Goal: Contribute content

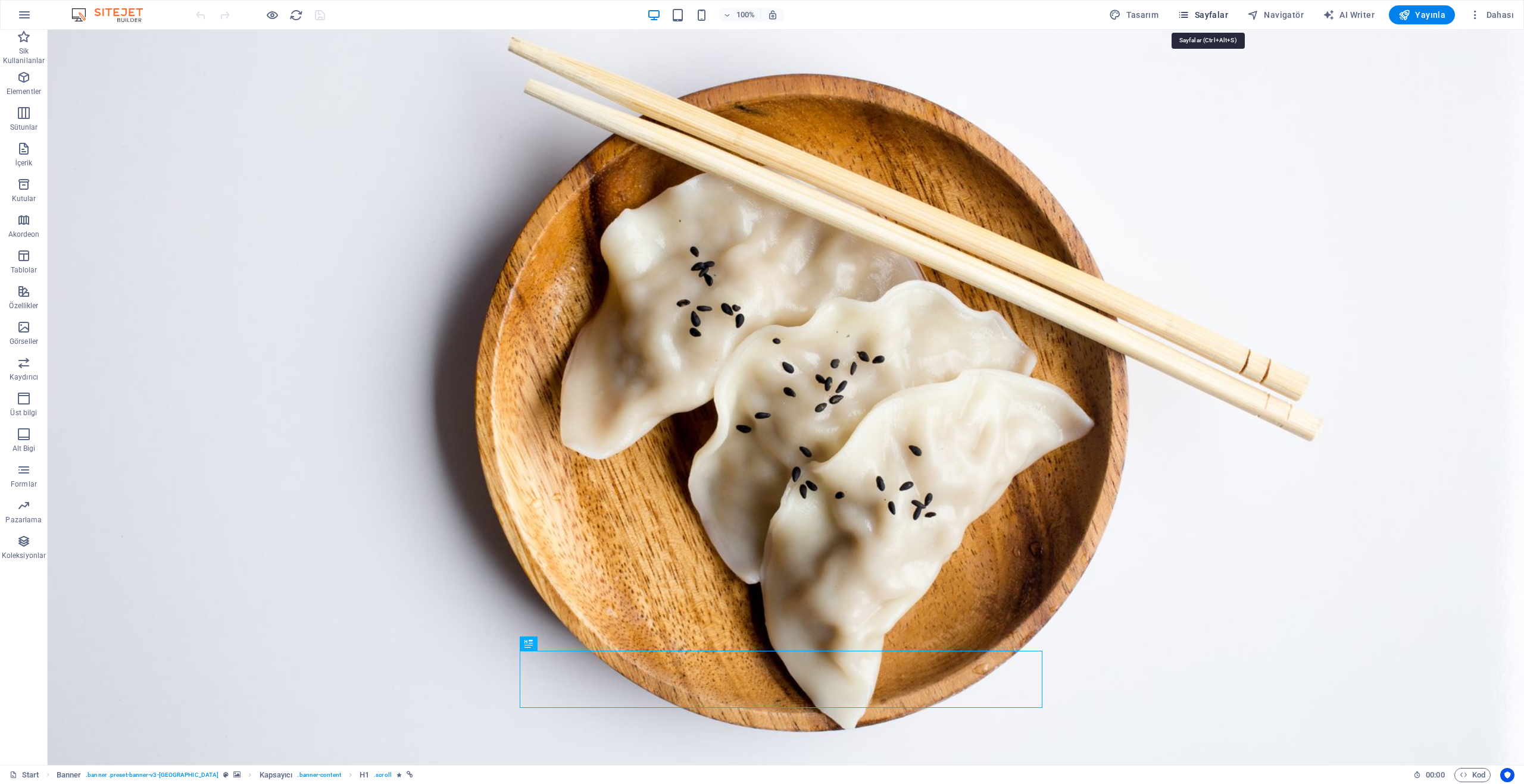
click at [1208, 18] on span "Sayfalar" at bounding box center [1202, 15] width 50 height 12
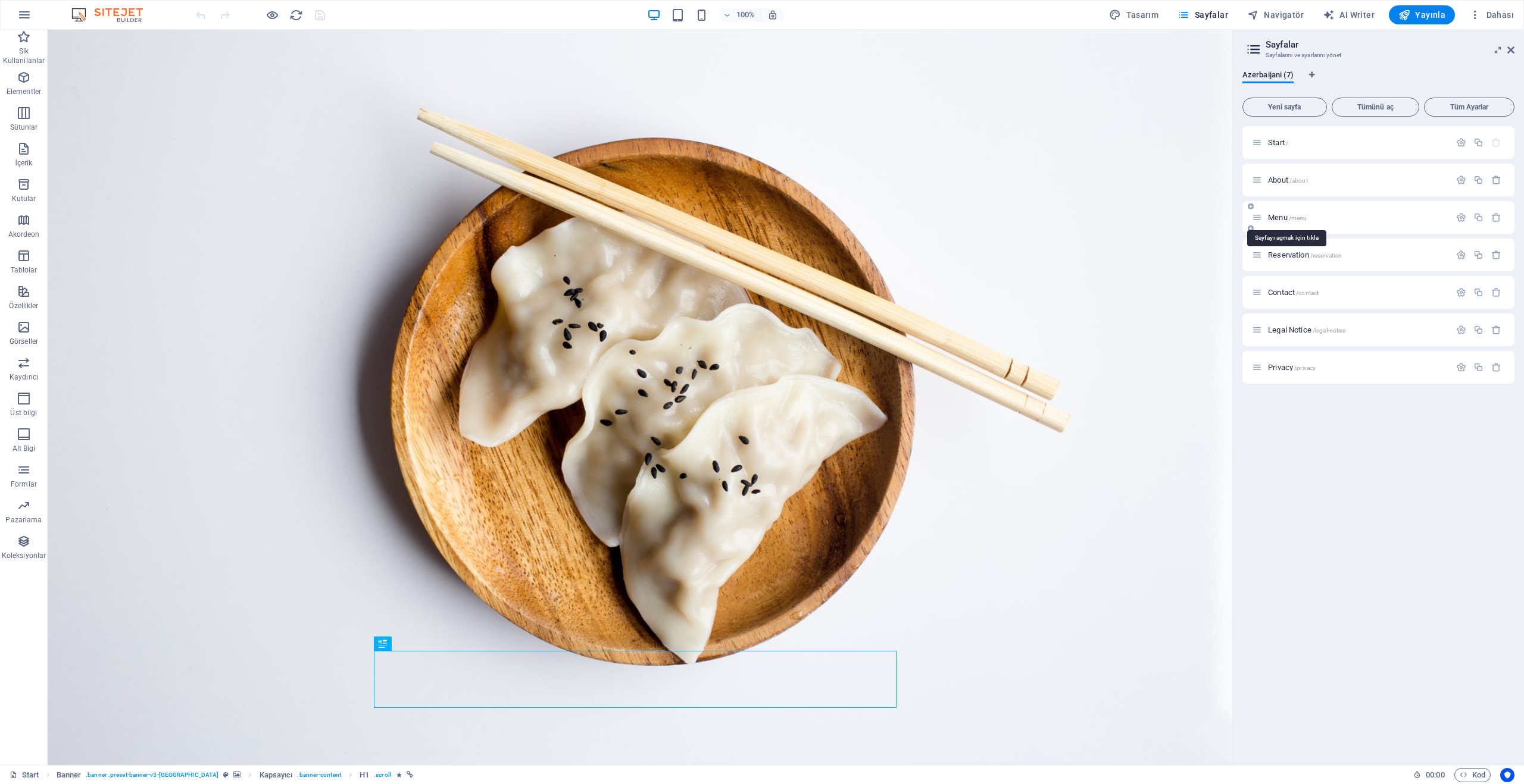
click at [1277, 217] on span "Menu /menu" at bounding box center [1287, 217] width 39 height 9
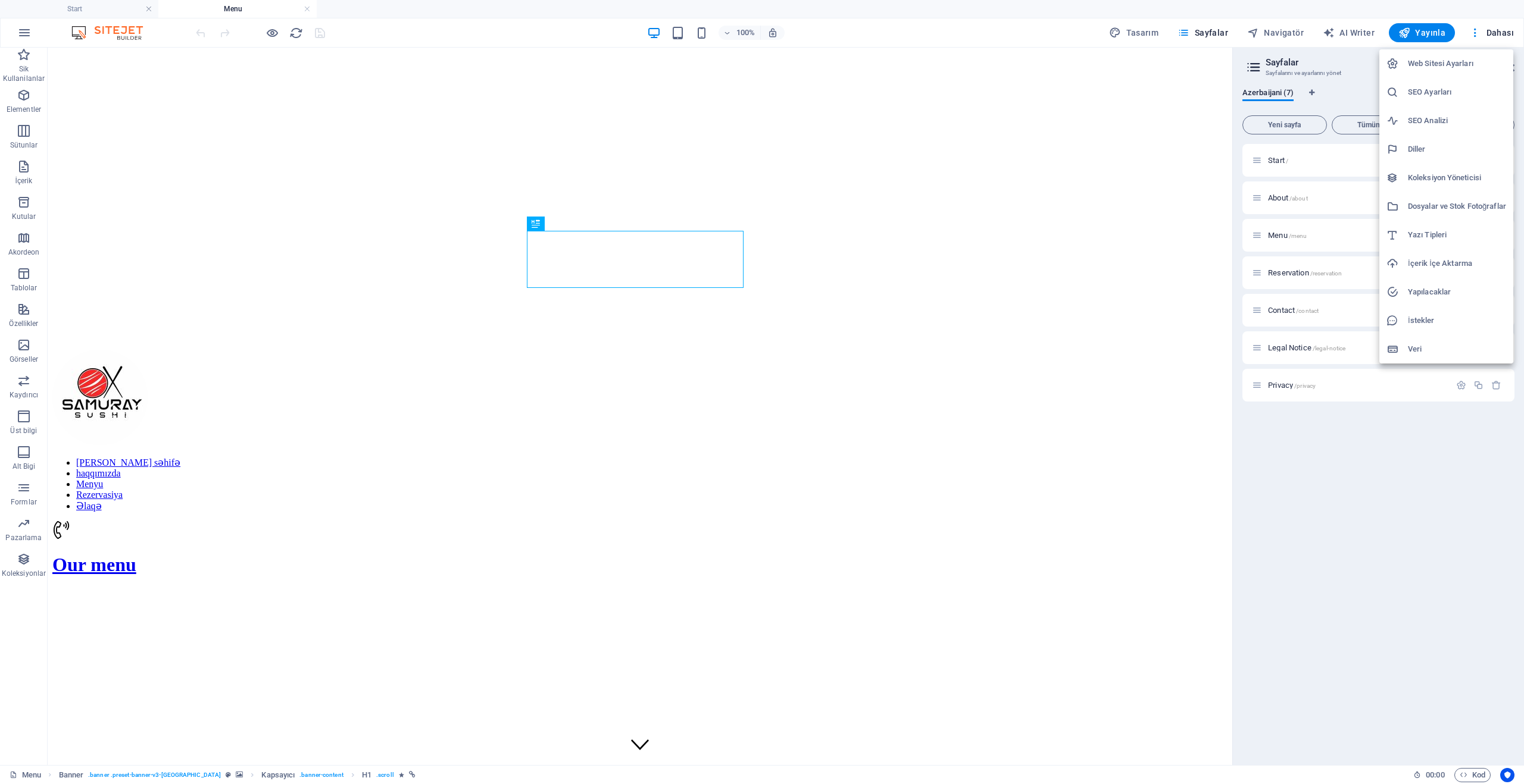
click at [1517, 28] on div at bounding box center [762, 392] width 1524 height 784
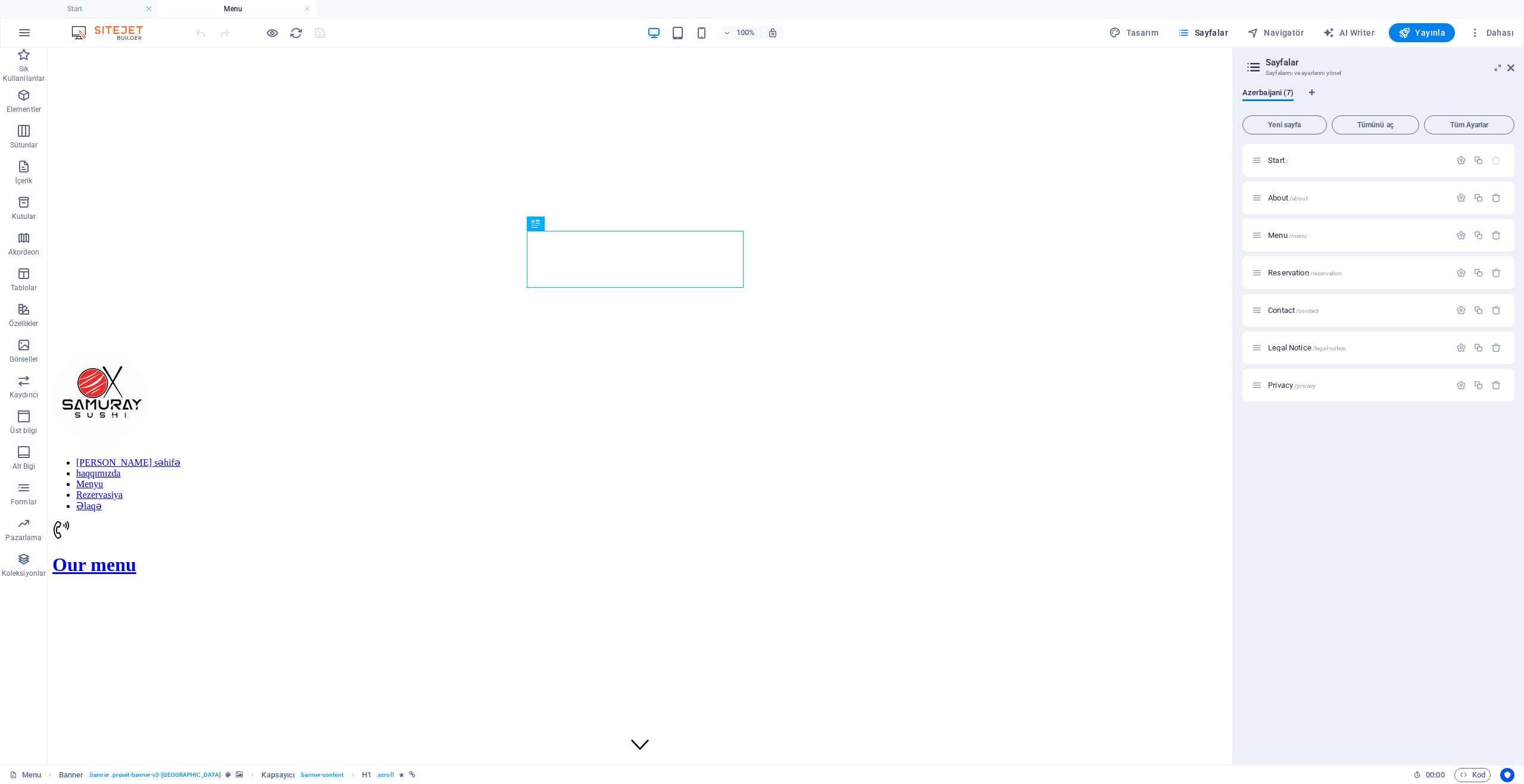
click at [1508, 74] on header "Sayfalar Sayfalarını ve ayarlarını yönet" at bounding box center [1380, 63] width 270 height 31
click at [1513, 67] on icon at bounding box center [1511, 68] width 7 height 9
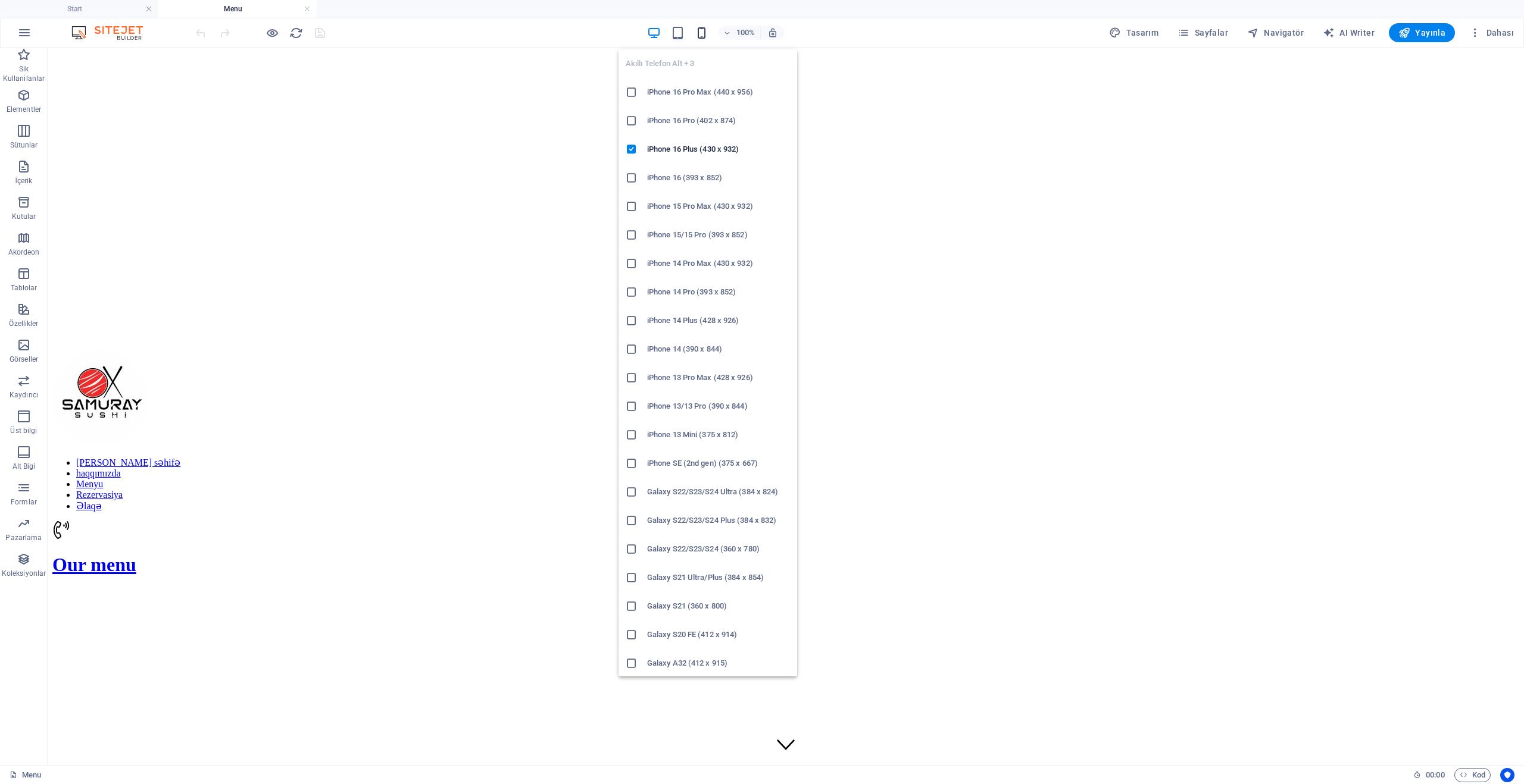
click at [705, 35] on icon "button" at bounding box center [701, 33] width 13 height 13
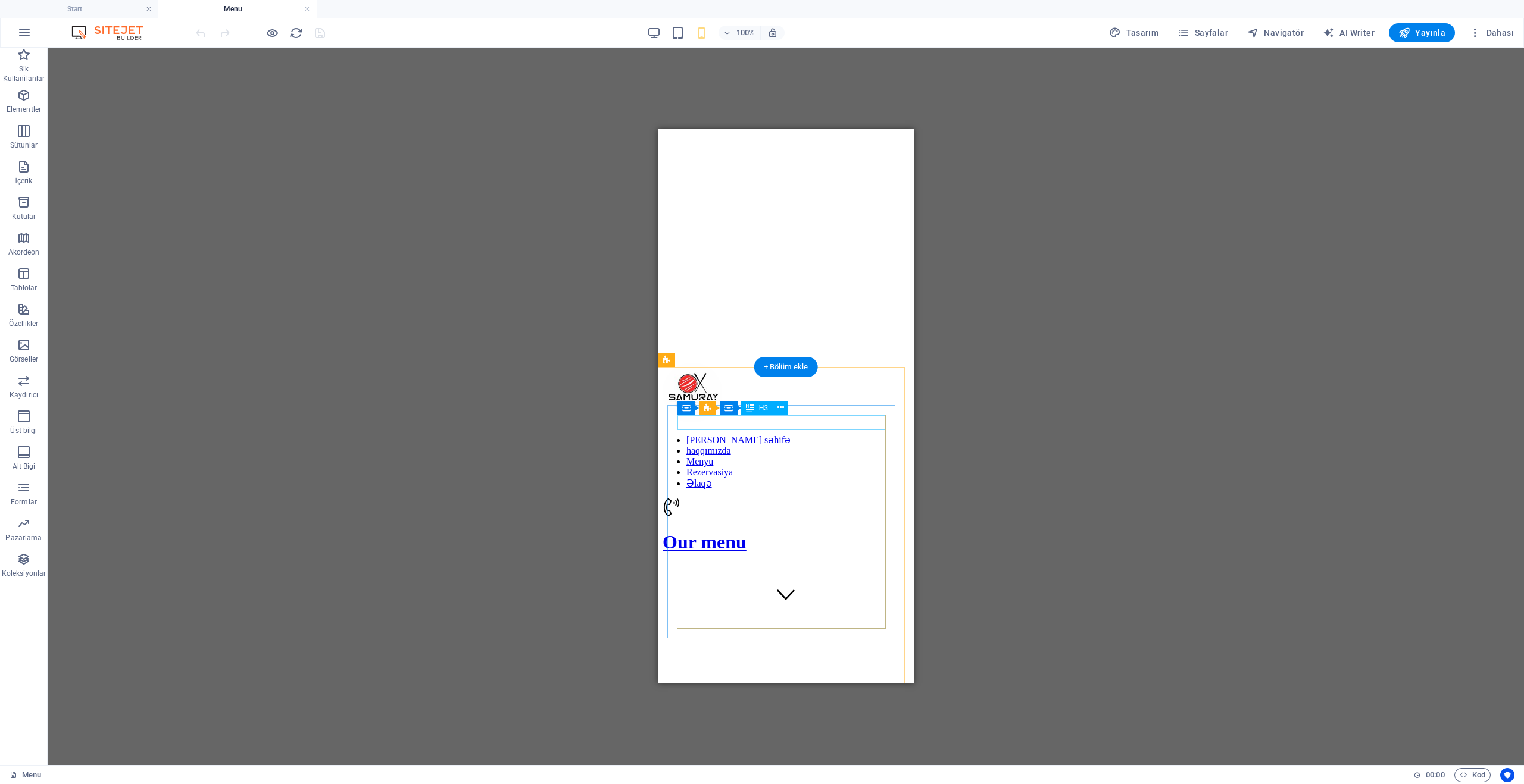
scroll to position [60, 0]
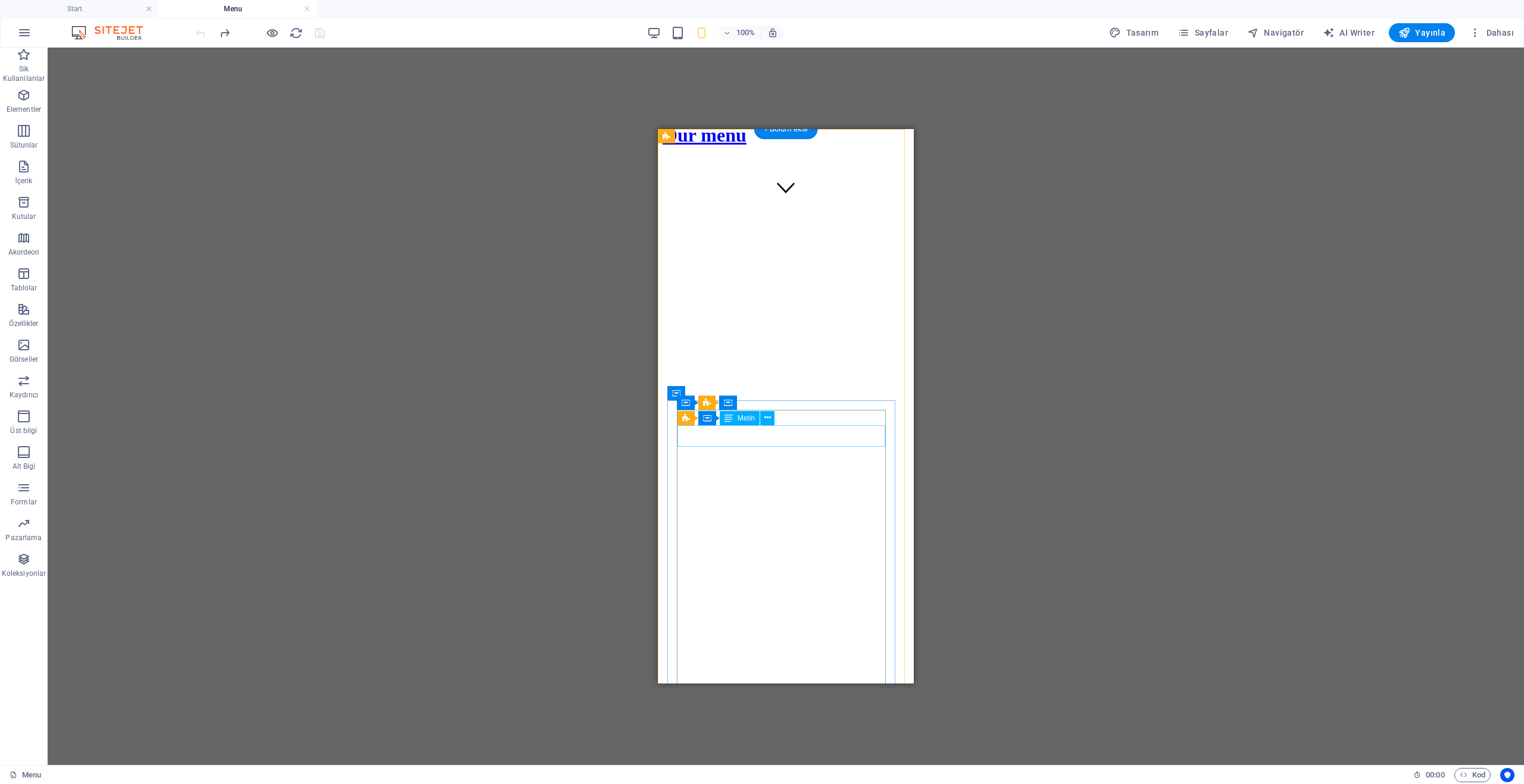
scroll to position [297, 0]
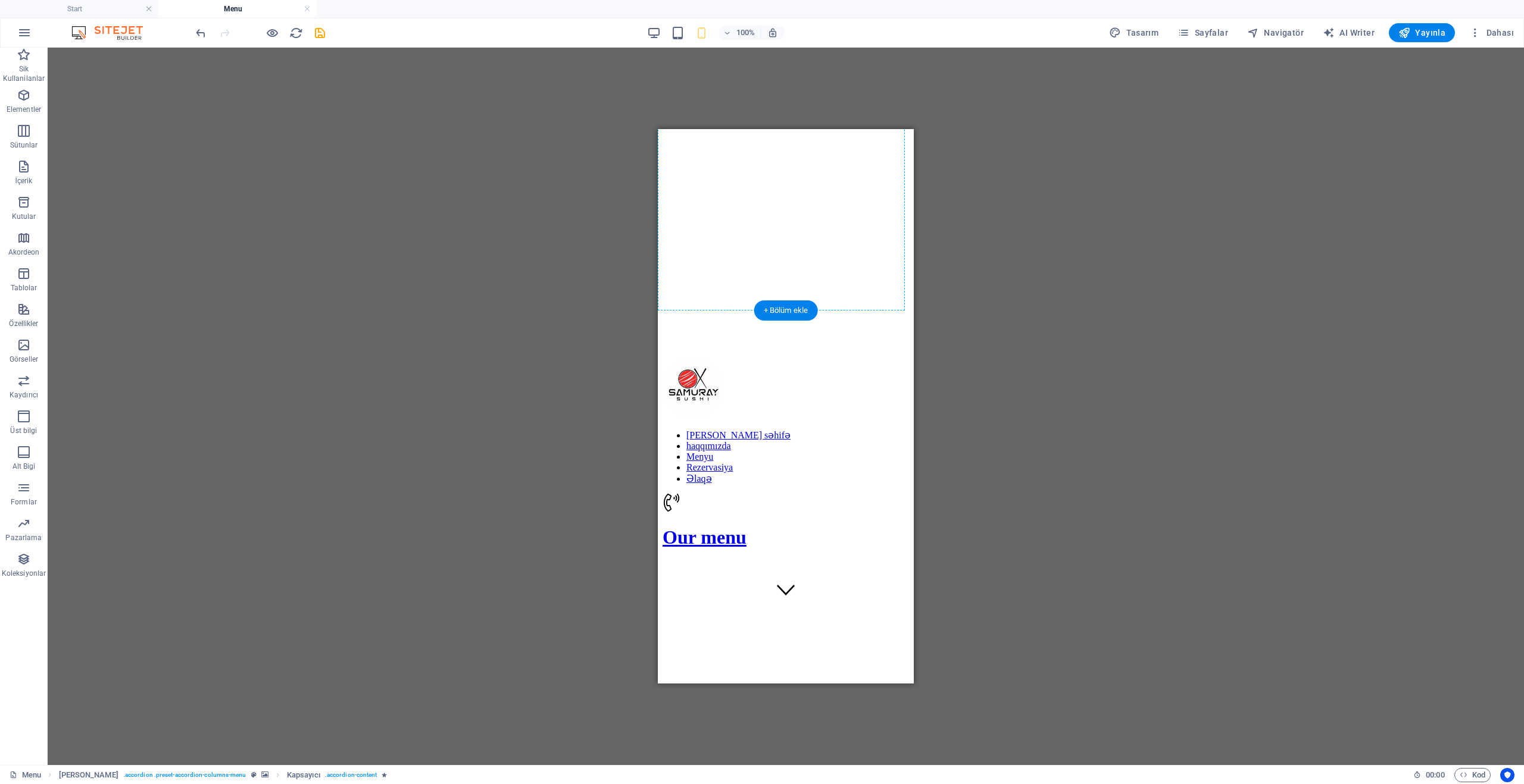
scroll to position [51, 0]
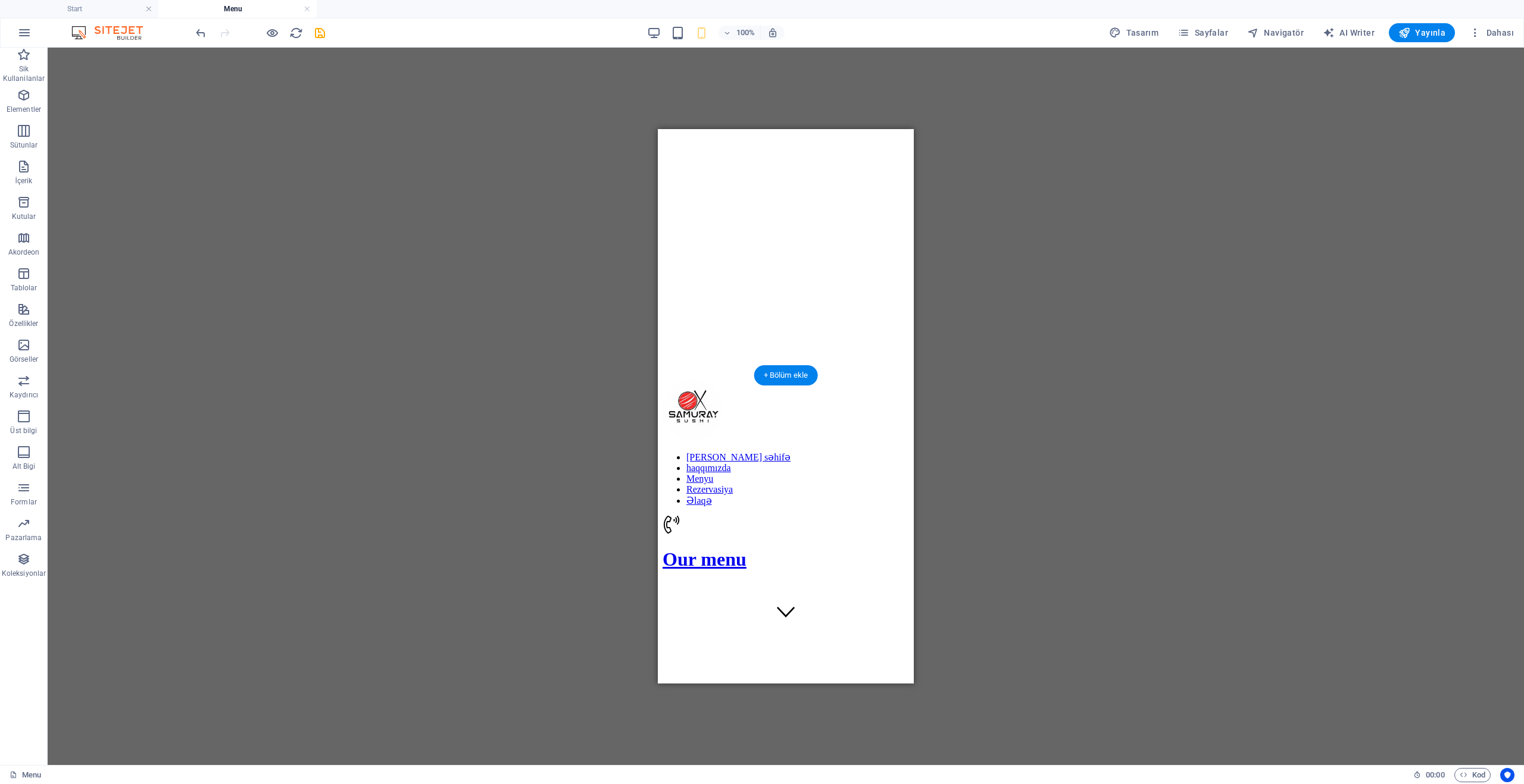
drag, startPoint x: 808, startPoint y: 184, endPoint x: 784, endPoint y: 414, distance: 231.2
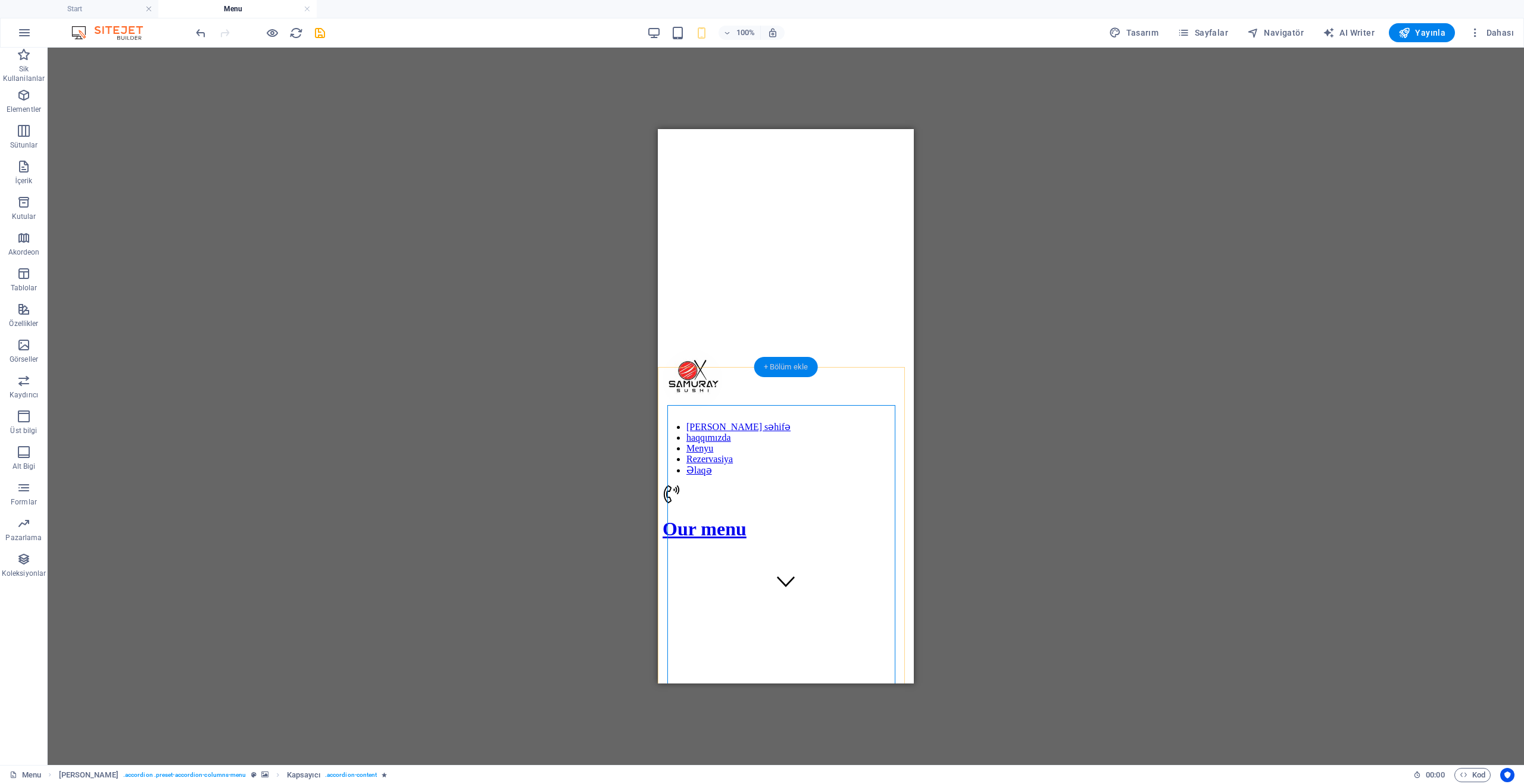
scroll to position [60, 0]
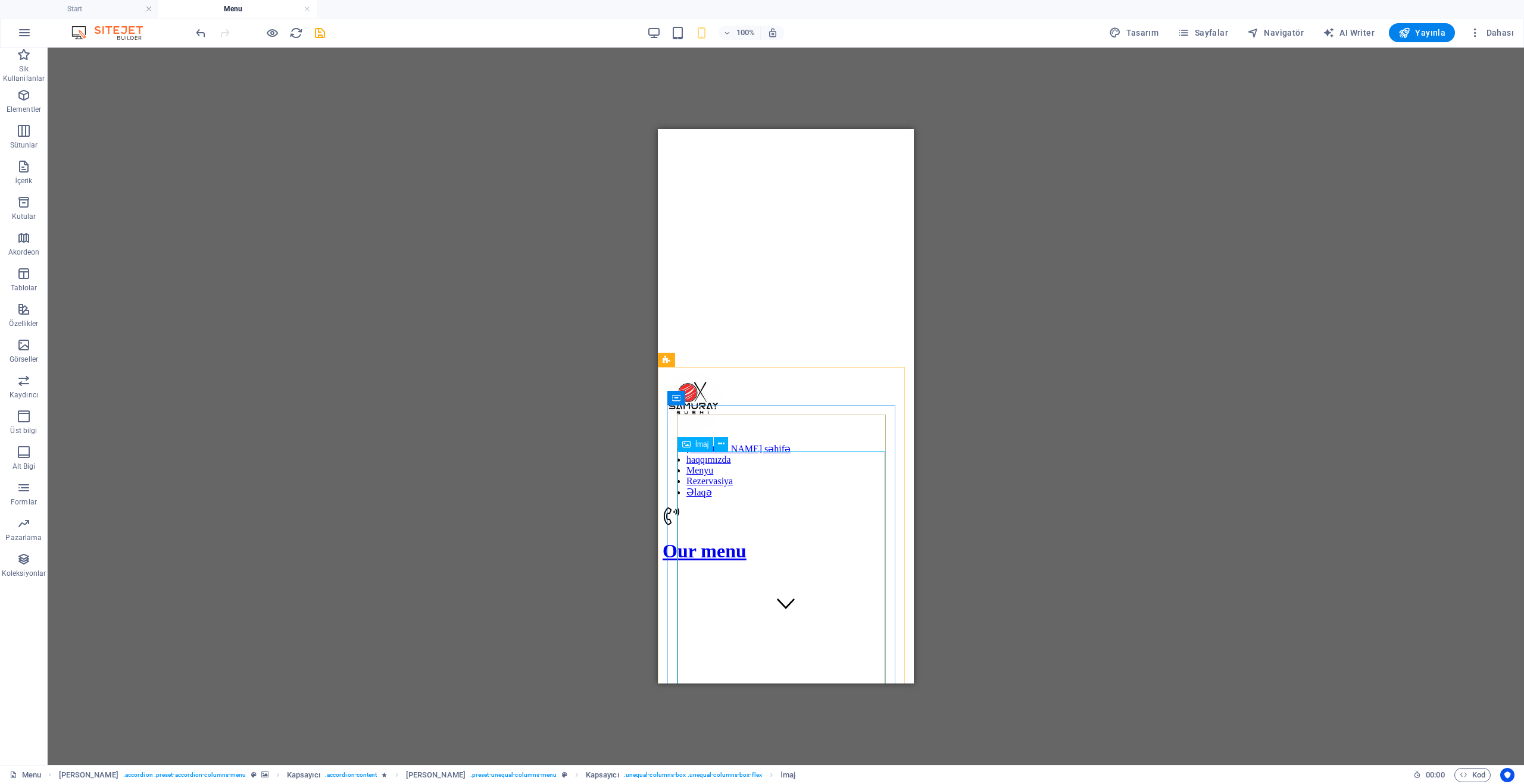
click at [701, 439] on div "İmaj" at bounding box center [695, 444] width 36 height 14
drag, startPoint x: 736, startPoint y: 439, endPoint x: 1377, endPoint y: 568, distance: 653.9
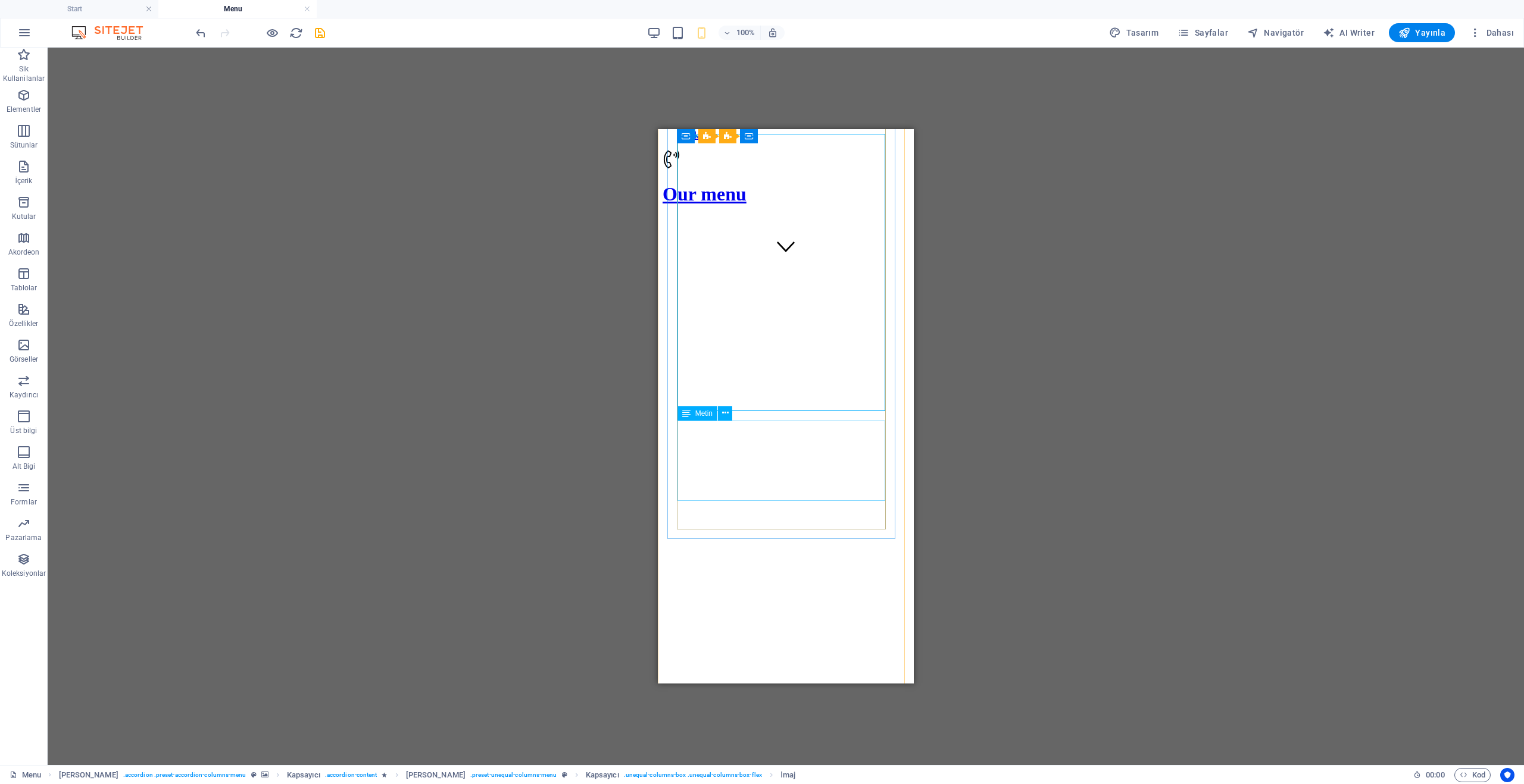
scroll to position [357, 0]
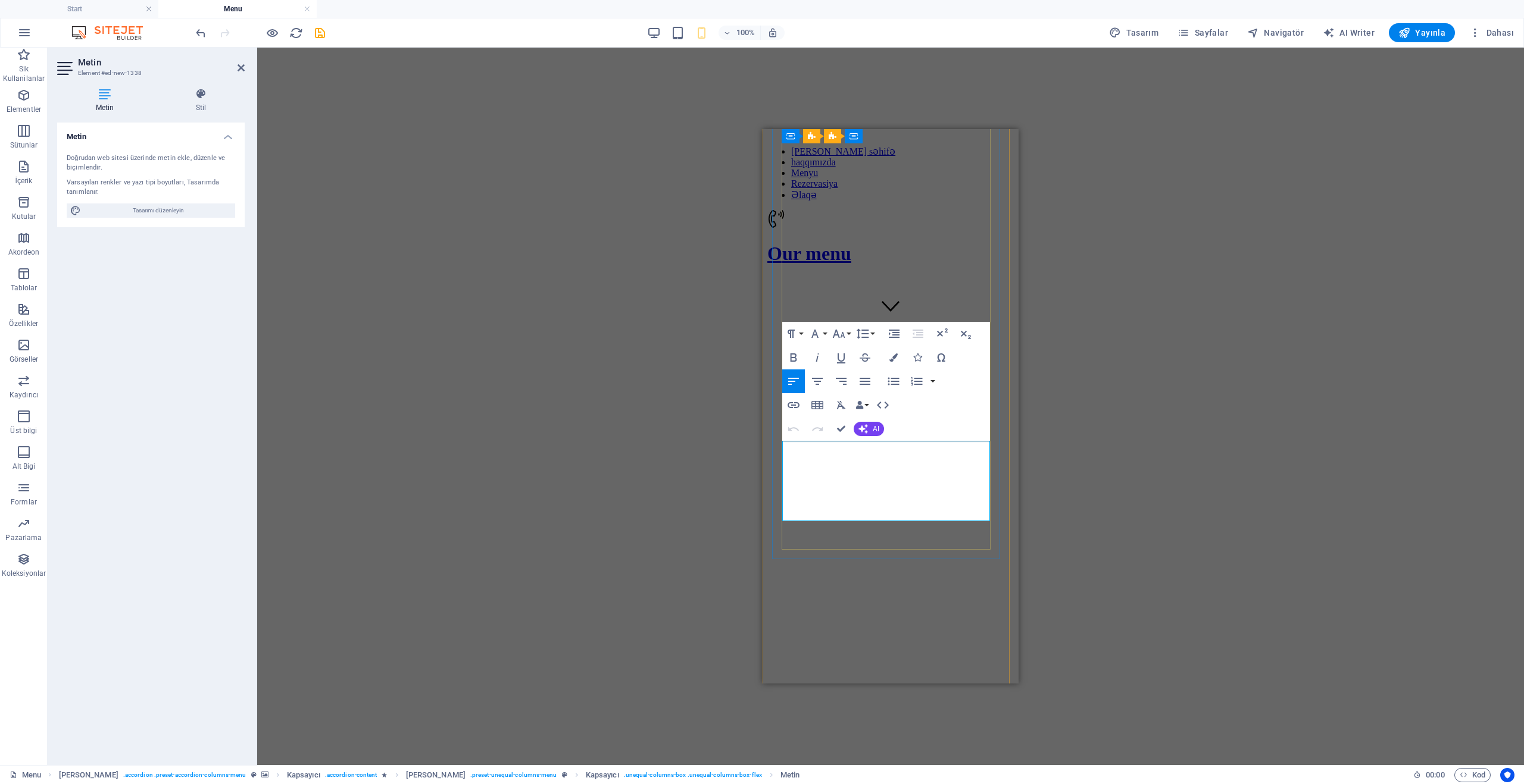
click at [843, 337] on icon "button" at bounding box center [838, 333] width 14 height 14
click at [852, 494] on link "30" at bounding box center [851, 500] width 43 height 18
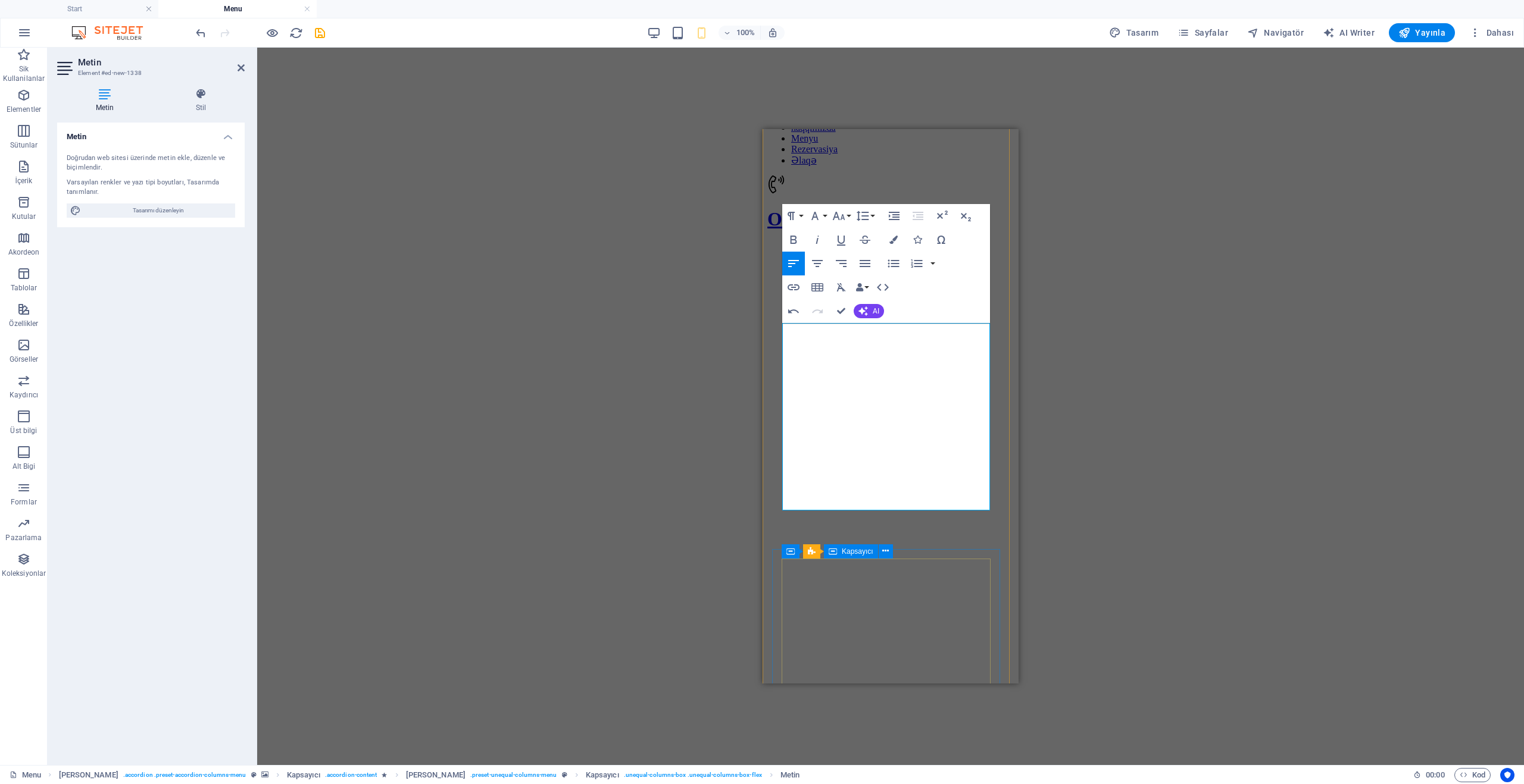
scroll to position [476, 0]
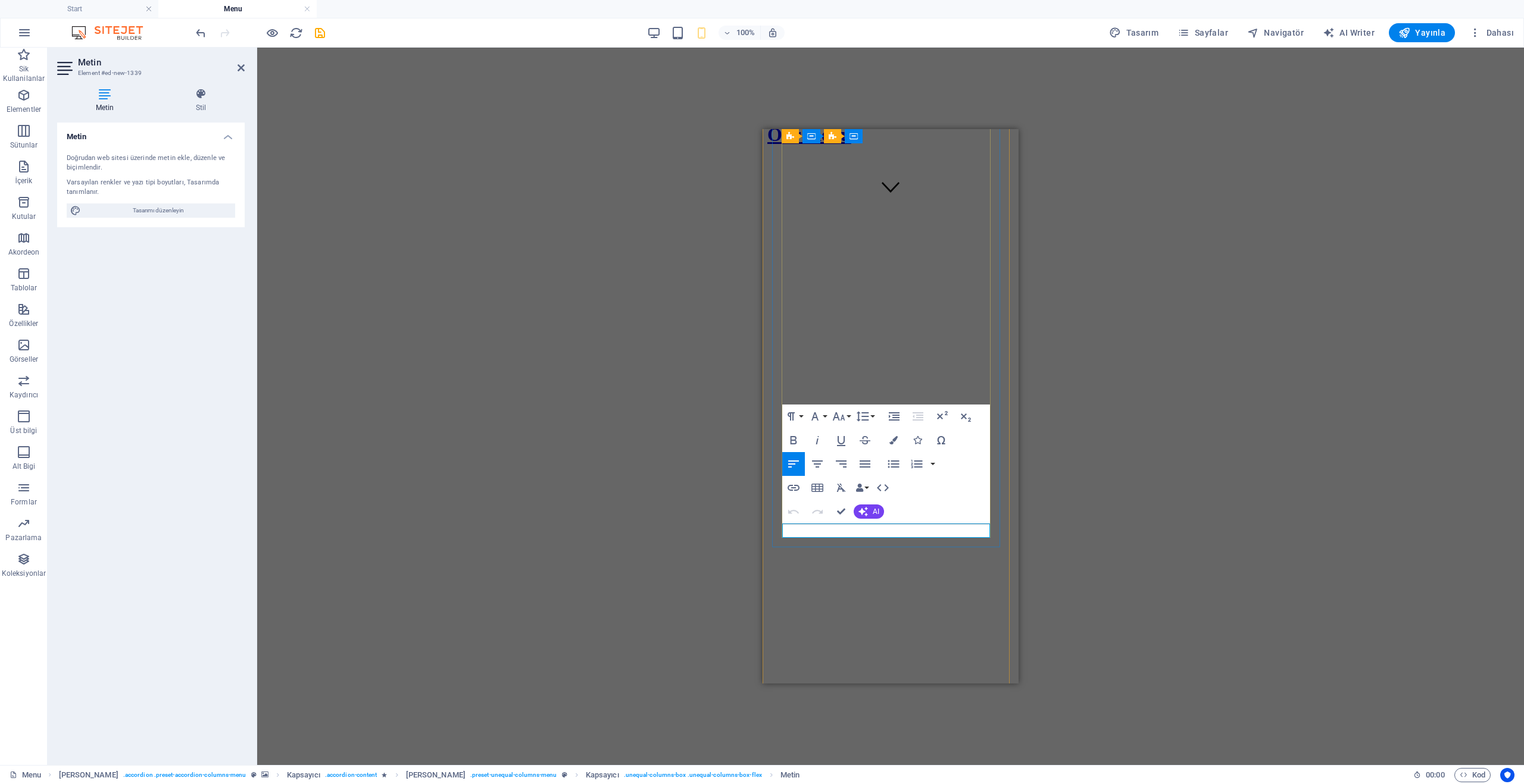
drag, startPoint x: 789, startPoint y: 533, endPoint x: 1515, endPoint y: 697, distance: 744.3
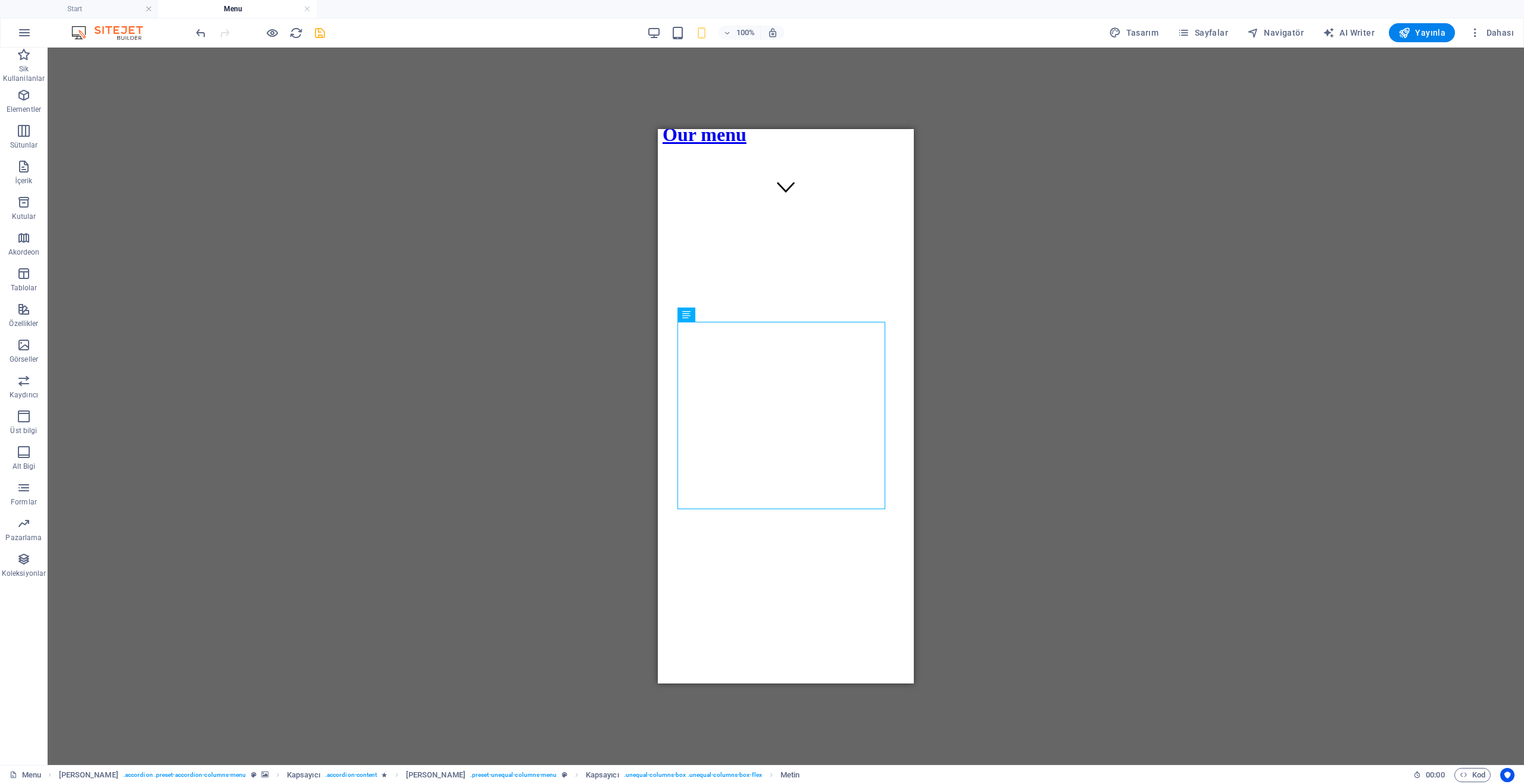
click at [313, 30] on icon "save" at bounding box center [320, 33] width 13 height 13
click at [1401, 23] on button "Yayınla" at bounding box center [1421, 33] width 66 height 19
